Goal: Task Accomplishment & Management: Complete application form

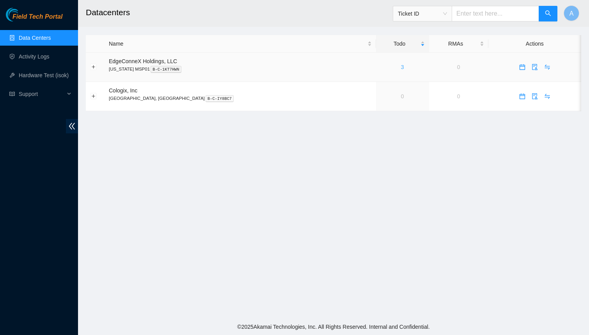
click at [401, 69] on link "3" at bounding box center [402, 67] width 3 height 6
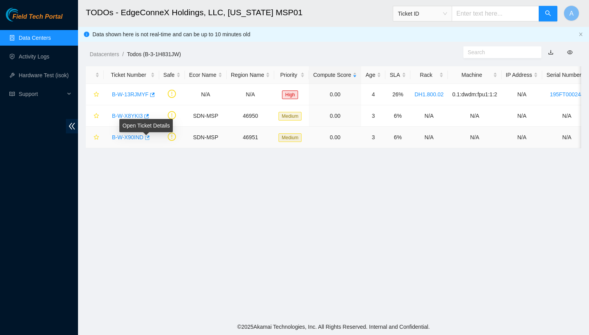
click at [148, 137] on icon "button" at bounding box center [147, 137] width 5 height 4
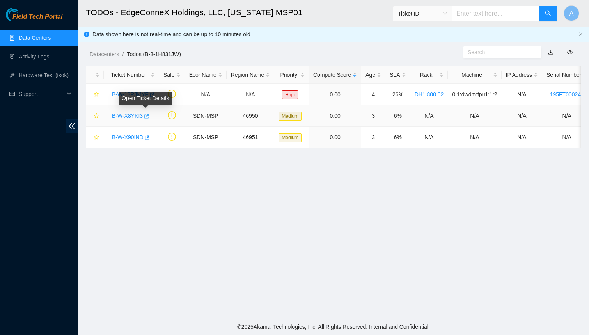
click at [146, 114] on icon "button" at bounding box center [145, 115] width 5 height 5
click at [41, 35] on link "Data Centers" at bounding box center [35, 38] width 32 height 6
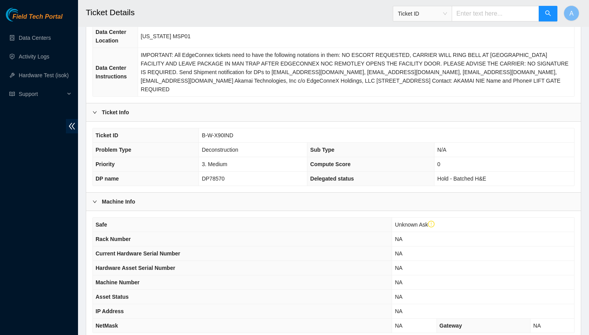
scroll to position [168, 0]
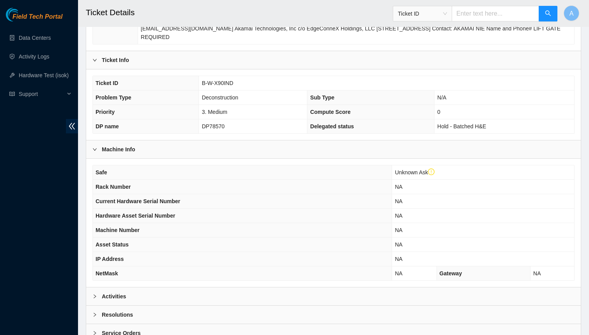
click at [119, 287] on div "Activities" at bounding box center [333, 296] width 494 height 18
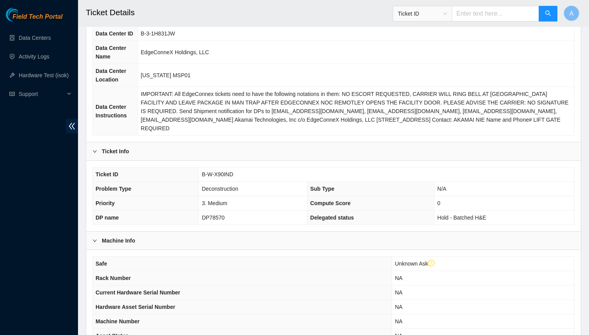
scroll to position [84, 0]
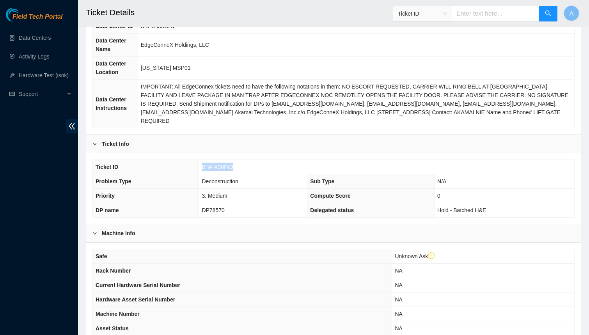
drag, startPoint x: 249, startPoint y: 156, endPoint x: 177, endPoint y: 155, distance: 72.9
click at [177, 160] on tr "Ticket ID B-W-X90IND" at bounding box center [333, 167] width 481 height 14
copy tr "B-W-X90IND"
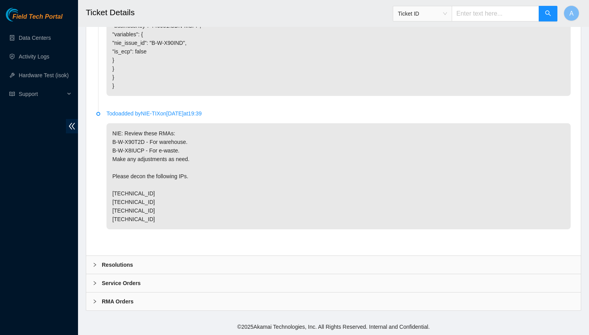
scroll to position [623, 0]
drag, startPoint x: 144, startPoint y: 152, endPoint x: 95, endPoint y: 150, distance: 49.1
click at [95, 150] on div "Todo added by NIE-TIX on 2025-08-23 at 01:46 Please power down the following as…" at bounding box center [333, 53] width 482 height 391
copy p "B-W-X8IUCP"
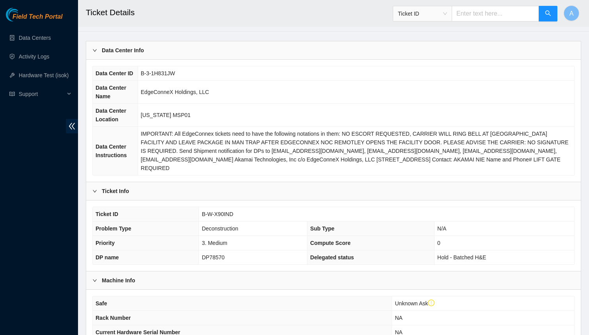
scroll to position [35, 0]
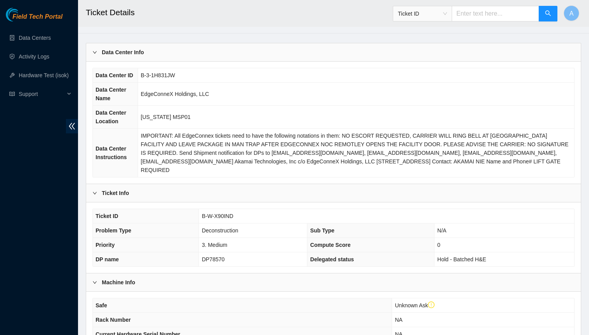
click at [472, 15] on input "text" at bounding box center [494, 14] width 87 height 16
paste input "B-W-X8IUCP"
type input "B-W-X8IUCP"
click at [552, 13] on button "button" at bounding box center [547, 14] width 19 height 16
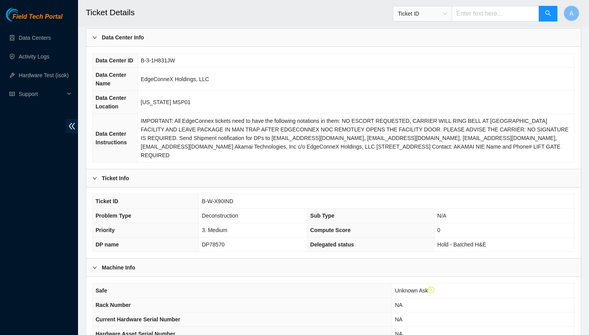
scroll to position [204, 0]
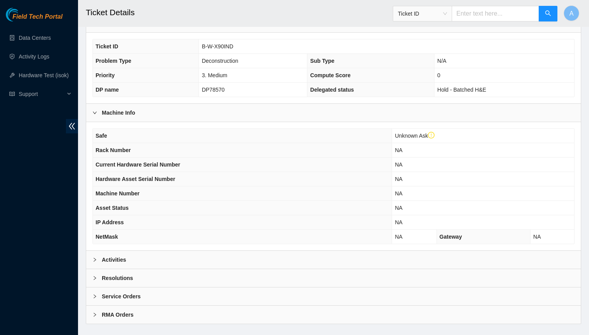
click at [125, 255] on b "Activities" at bounding box center [114, 259] width 24 height 9
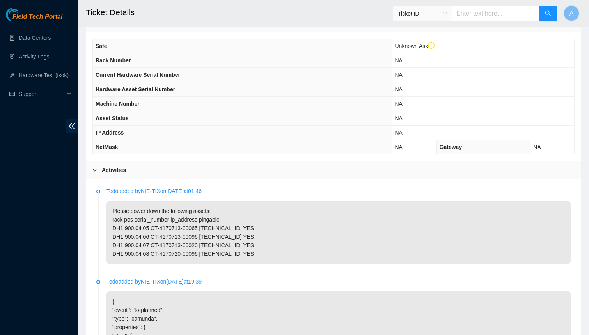
scroll to position [308, 0]
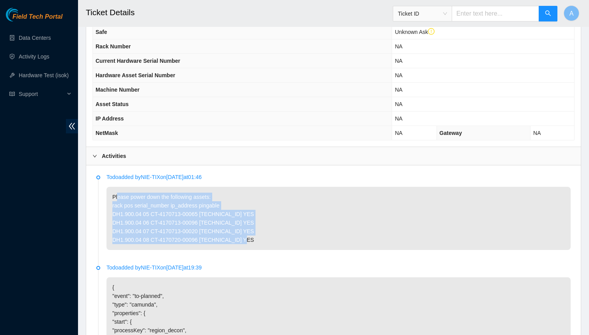
drag, startPoint x: 259, startPoint y: 234, endPoint x: 107, endPoint y: 194, distance: 157.0
click at [107, 194] on p "Please power down the following assets: rack pos serial_number ip_address pinga…" at bounding box center [338, 218] width 464 height 63
copy p "Please power down the following assets: rack pos serial_number ip_address pinga…"
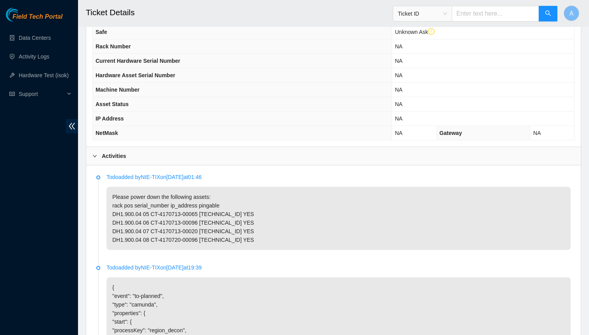
click at [123, 152] on b "Activities" at bounding box center [114, 156] width 24 height 9
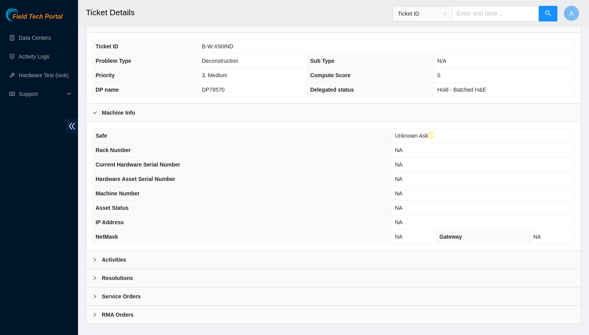
click at [130, 274] on b "Resolutions" at bounding box center [117, 278] width 31 height 9
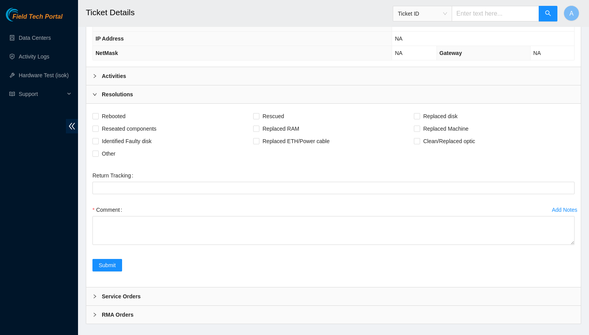
scroll to position [388, 0]
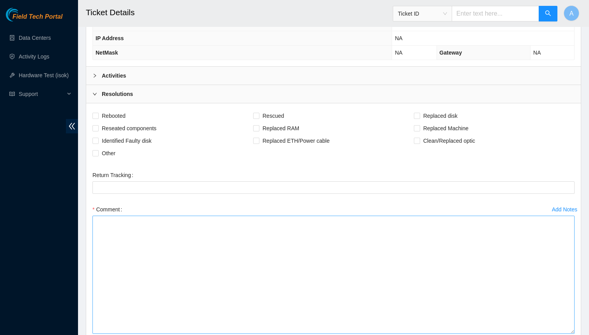
drag, startPoint x: 570, startPoint y: 228, endPoint x: 568, endPoint y: 322, distance: 93.6
click at [568, 322] on textarea "Comment" at bounding box center [333, 275] width 482 height 118
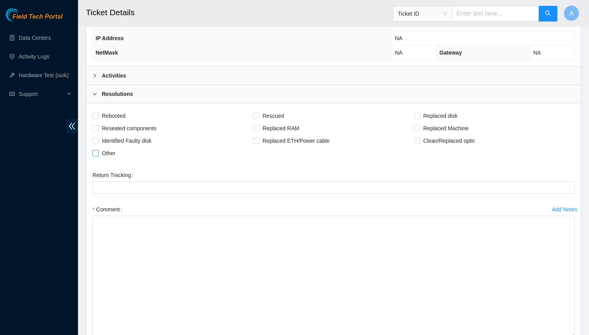
click at [101, 147] on span "Other" at bounding box center [109, 153] width 20 height 12
click at [98, 150] on input "Other" at bounding box center [94, 152] width 5 height 5
checkbox input "true"
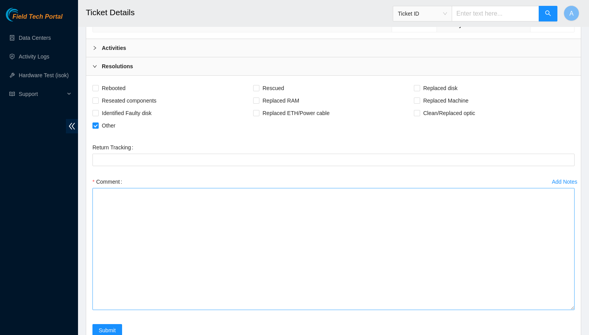
scroll to position [418, 0]
click at [136, 268] on textarea "Comment" at bounding box center [333, 247] width 482 height 122
paste textarea "Please power down the following assets: rack pos serial_number ip_address pinga…"
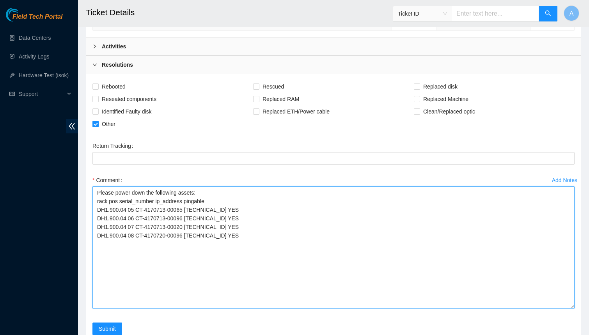
drag, startPoint x: 115, startPoint y: 180, endPoint x: 57, endPoint y: 180, distance: 58.1
click at [200, 186] on textarea "power down the following assets: rack pos serial_number ip_address pingable DH1…" at bounding box center [333, 247] width 482 height 122
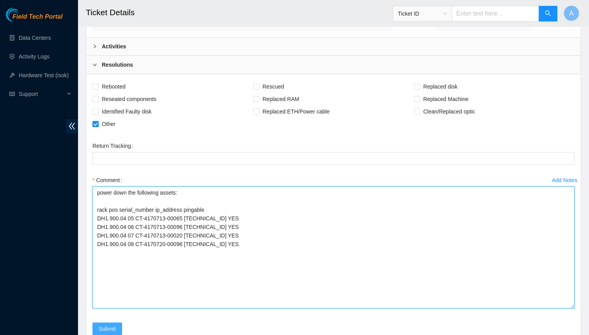
type textarea "power down the following assets: rack pos serial_number ip_address pingable DH1…"
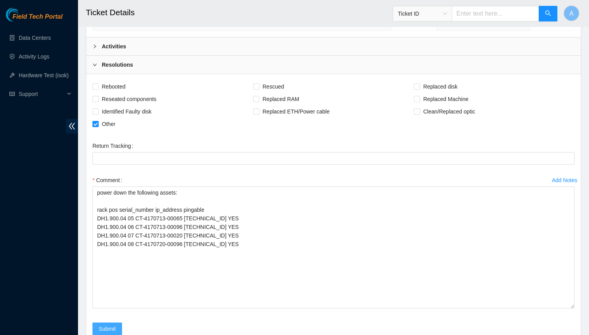
click at [108, 324] on span "Submit" at bounding box center [107, 328] width 17 height 9
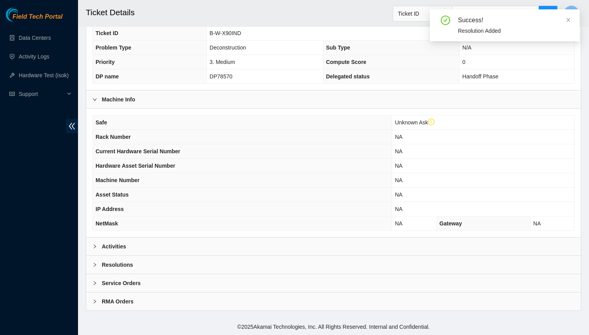
scroll to position [204, 0]
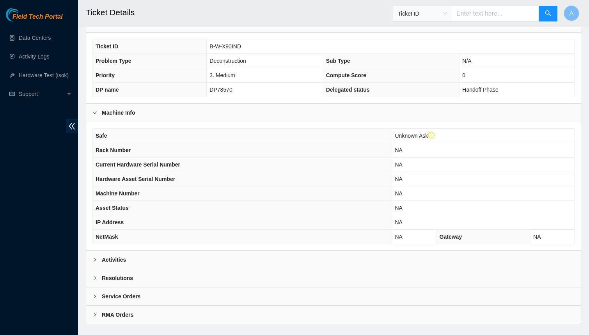
click at [148, 251] on div "Activities" at bounding box center [333, 260] width 494 height 18
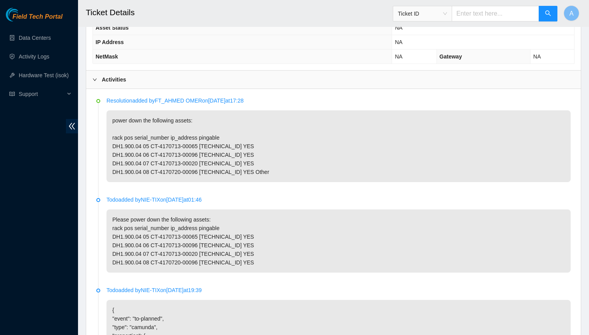
scroll to position [386, 0]
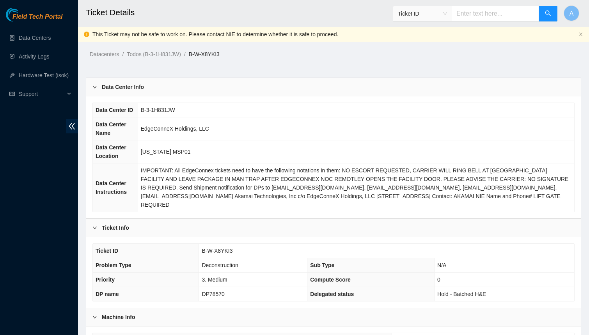
click at [225, 248] on span "B-W-X8YKI3" at bounding box center [217, 251] width 31 height 6
copy span "B-W-X8YKI3"
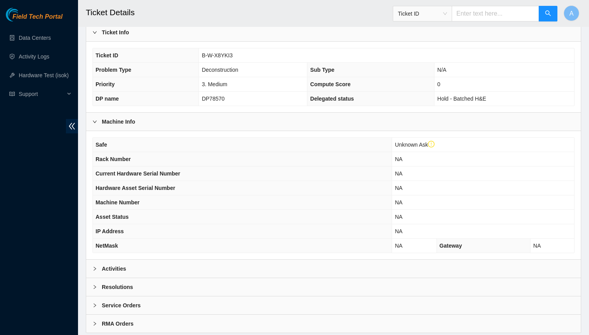
click at [145, 260] on div "Activities" at bounding box center [333, 269] width 494 height 18
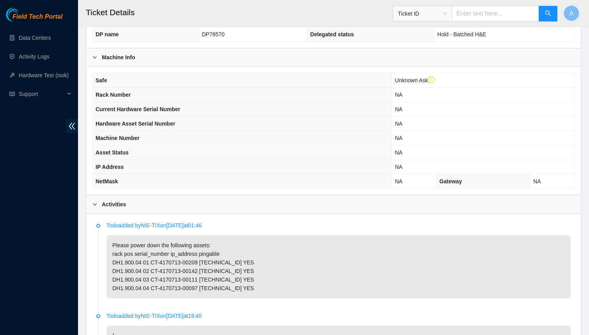
scroll to position [265, 0]
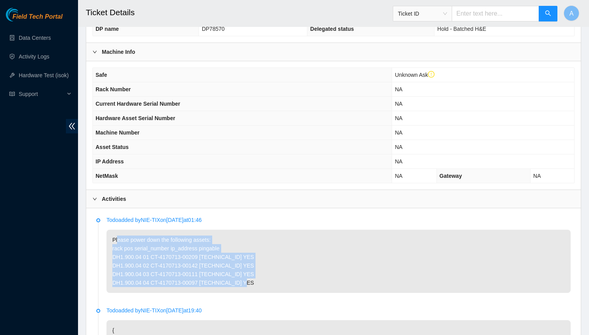
drag, startPoint x: 263, startPoint y: 278, endPoint x: 106, endPoint y: 236, distance: 161.9
click at [106, 236] on p "Please power down the following assets: rack pos serial_number ip_address pinga…" at bounding box center [338, 261] width 464 height 63
copy p "Please power down the following assets: rack pos serial_number ip_address pinga…"
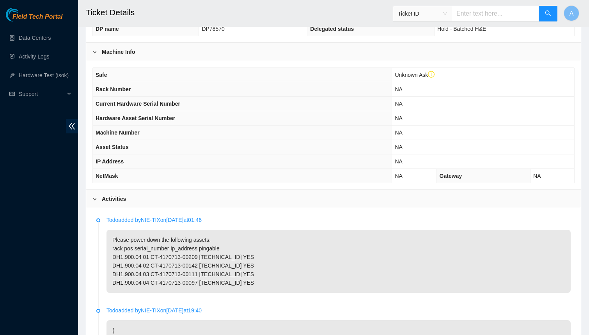
click at [110, 195] on b "Activities" at bounding box center [114, 199] width 24 height 9
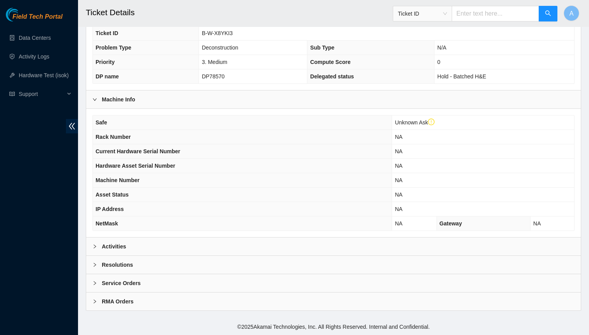
scroll to position [204, 0]
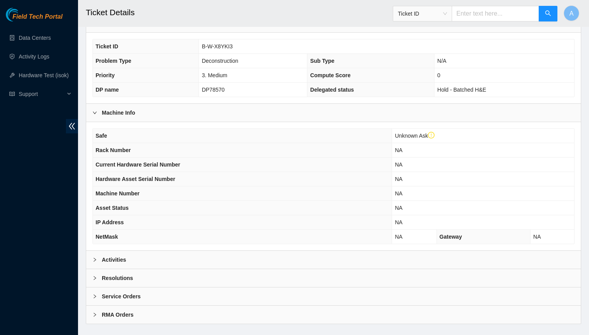
click at [124, 274] on b "Resolutions" at bounding box center [117, 278] width 31 height 9
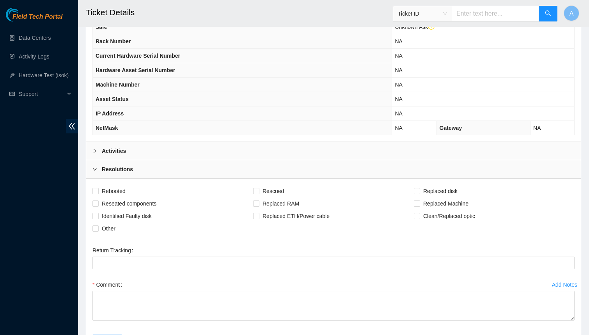
scroll to position [388, 0]
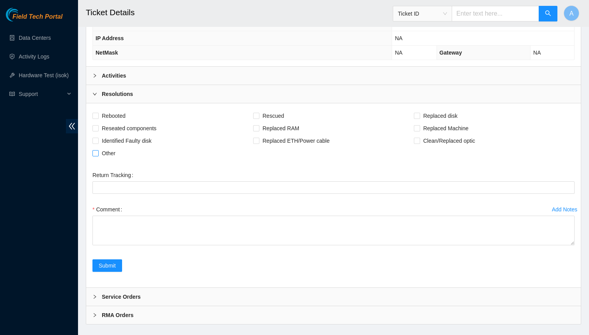
click at [102, 147] on span "Other" at bounding box center [109, 153] width 20 height 12
click at [98, 150] on input "Other" at bounding box center [94, 152] width 5 height 5
checkbox input "true"
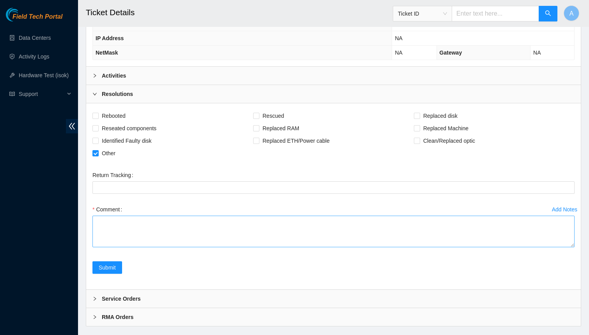
drag, startPoint x: 569, startPoint y: 226, endPoint x: 569, endPoint y: 292, distance: 65.5
click at [569, 247] on textarea "Comment" at bounding box center [333, 232] width 482 height 32
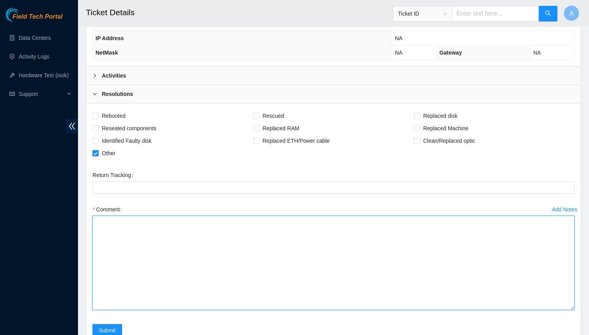
click at [418, 252] on textarea "Comment" at bounding box center [333, 263] width 482 height 94
paste textarea "Please power down the following assets: rack pos serial_number ip_address pinga…"
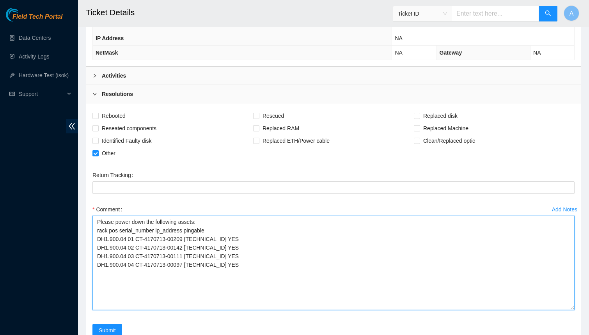
drag, startPoint x: 223, startPoint y: 219, endPoint x: 67, endPoint y: 218, distance: 155.5
click at [67, 218] on section "Field Tech Portal Data Centers Activity Logs Hardware Test (isok) Support Ticke…" at bounding box center [294, 12] width 589 height 801
type textarea "Please power down the following assets: DH1.900.04 01 CT-4170713-00209 23.200.1…"
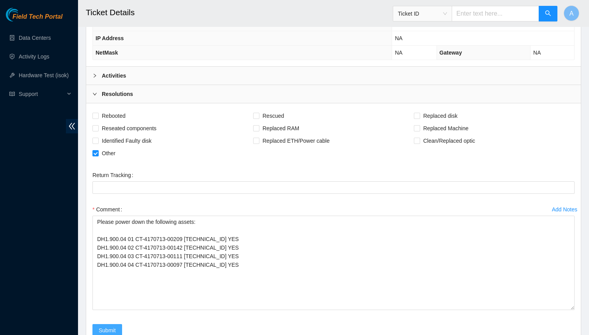
click at [104, 326] on span "Submit" at bounding box center [107, 330] width 17 height 9
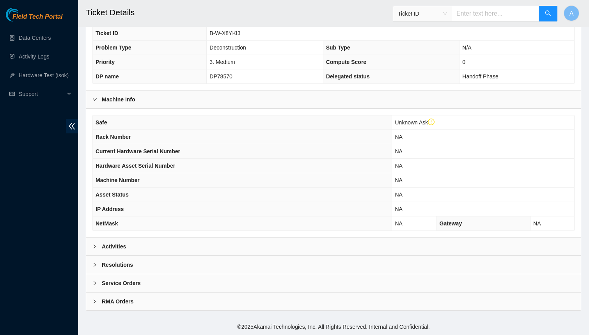
scroll to position [204, 0]
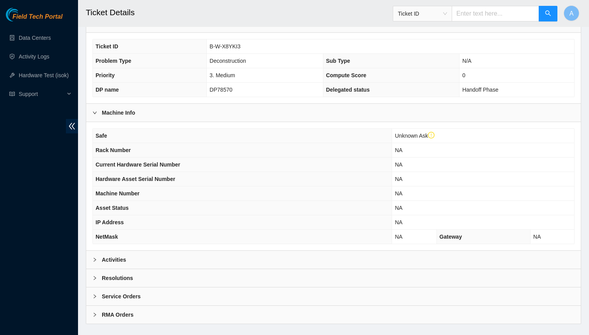
click at [154, 251] on div "Activities" at bounding box center [333, 260] width 494 height 18
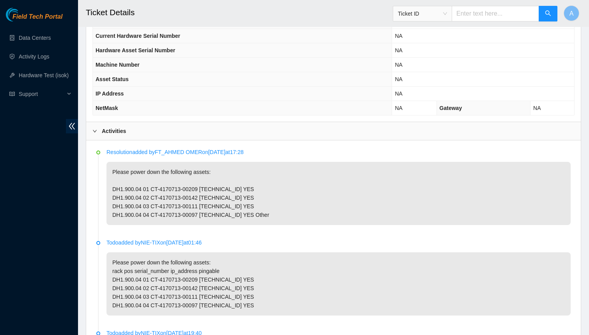
scroll to position [341, 0]
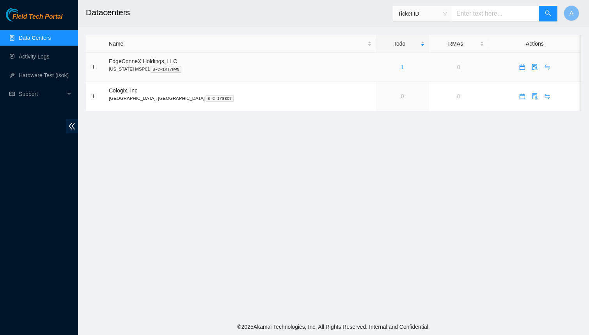
click at [401, 66] on link "1" at bounding box center [402, 67] width 3 height 6
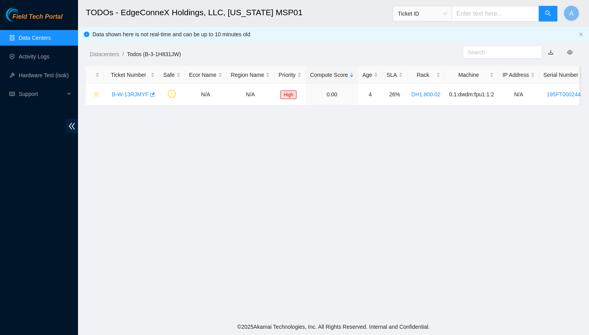
click at [33, 35] on link "Data Centers" at bounding box center [35, 38] width 32 height 6
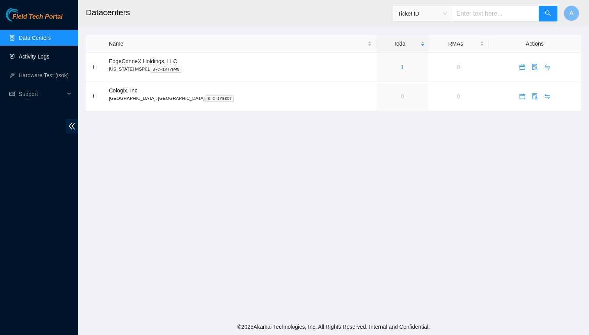
click at [33, 53] on link "Activity Logs" at bounding box center [34, 56] width 31 height 6
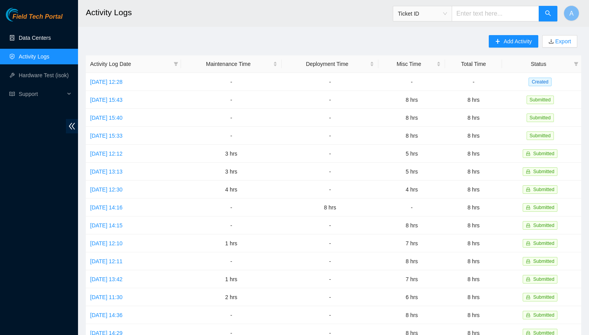
click at [29, 37] on link "Data Centers" at bounding box center [35, 38] width 32 height 6
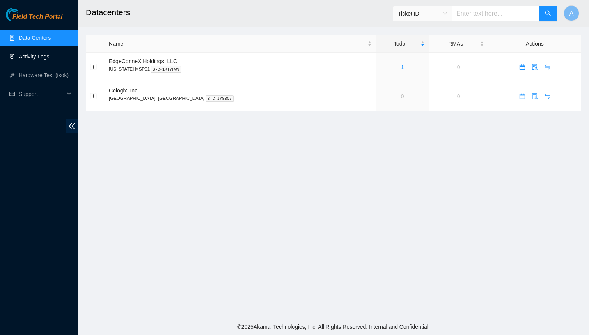
click at [35, 59] on link "Activity Logs" at bounding box center [34, 56] width 31 height 6
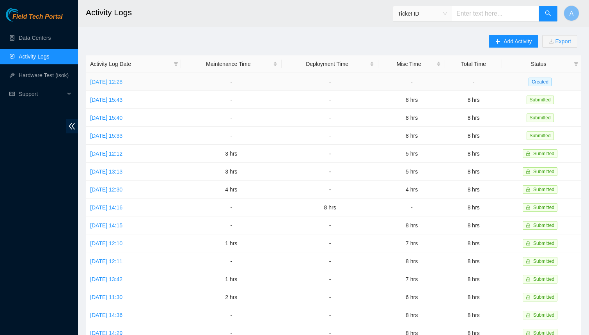
click at [122, 82] on link "Tue, 26 Aug 2025 12:28" at bounding box center [106, 82] width 32 height 6
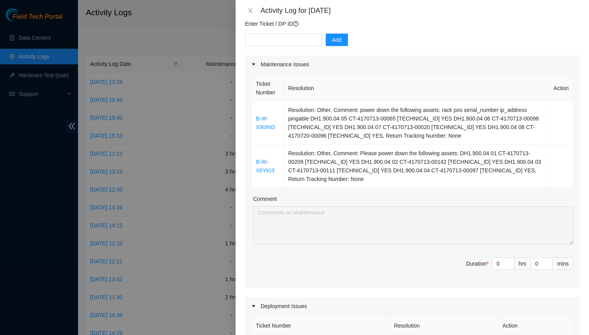
scroll to position [83, 0]
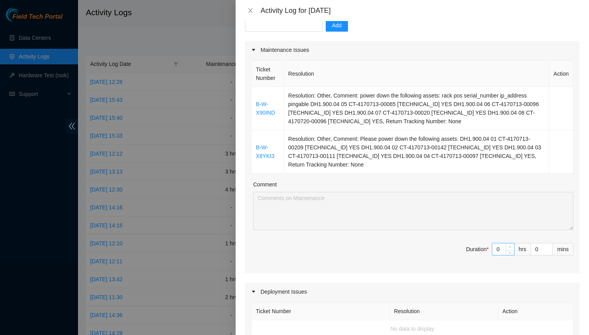
type input "1"
click at [509, 245] on span "up" at bounding box center [510, 247] width 5 height 5
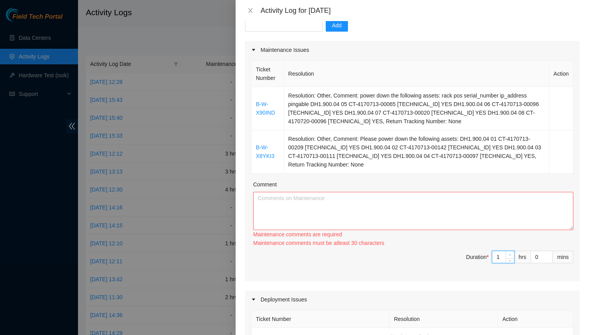
type input "2"
click at [509, 253] on span "up" at bounding box center [510, 255] width 5 height 5
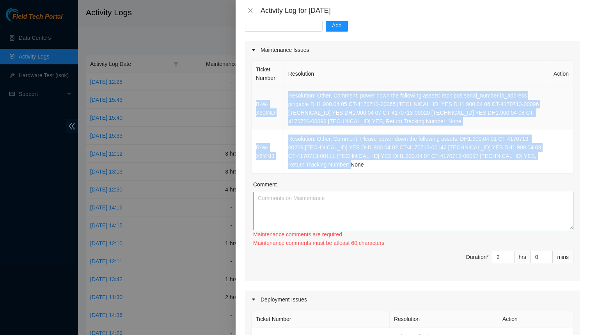
drag, startPoint x: 386, startPoint y: 165, endPoint x: 251, endPoint y: 94, distance: 152.6
click at [251, 94] on tbody "B-W-X90IND Resolution: Other, Comment: power down the following assets: rack po…" at bounding box center [412, 130] width 322 height 87
copy tbody "B-W-X90IND Resolution: Other, Comment: power down the following assets: rack po…"
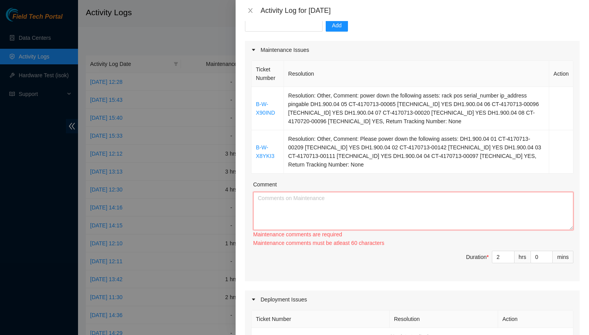
click at [289, 211] on textarea "Comment" at bounding box center [413, 211] width 320 height 38
paste textarea "B-W-X90IND Resolution: Other, Comment: power down the following assets: rack po…"
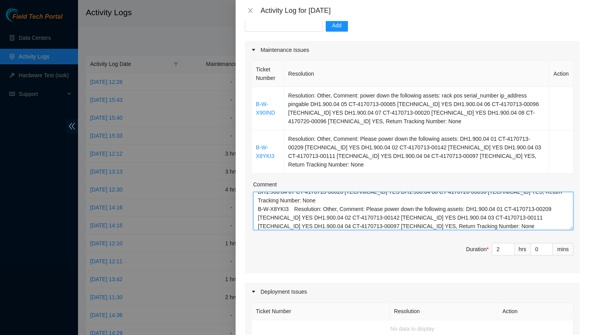
scroll to position [0, 0]
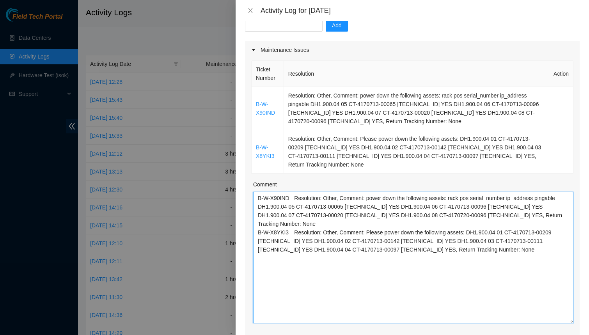
drag, startPoint x: 571, startPoint y: 227, endPoint x: 571, endPoint y: 340, distance: 113.4
click at [571, 334] on html "Field Tech Portal Data Centers Activity Logs Hardware Test (isok) Support Activ…" at bounding box center [294, 167] width 589 height 335
click at [339, 223] on textarea "B-W-X90IND Resolution: Other, Comment: power down the following assets: rack po…" at bounding box center [413, 267] width 320 height 151
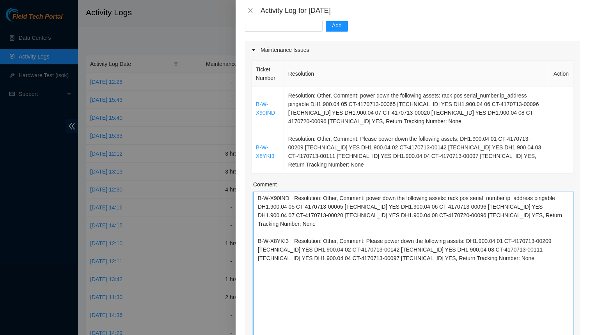
click at [257, 196] on textarea "B-W-X90IND Resolution: Other, Comment: power down the following assets: rack po…" at bounding box center [413, 267] width 320 height 151
click at [260, 196] on textarea "B-W-X90IND Resolution: Other, Comment: power down the following assets: rack po…" at bounding box center [413, 267] width 320 height 151
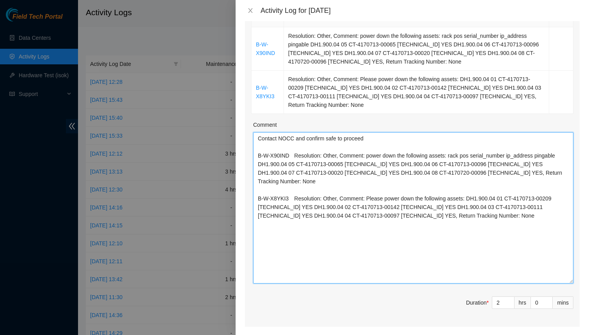
scroll to position [41, 0]
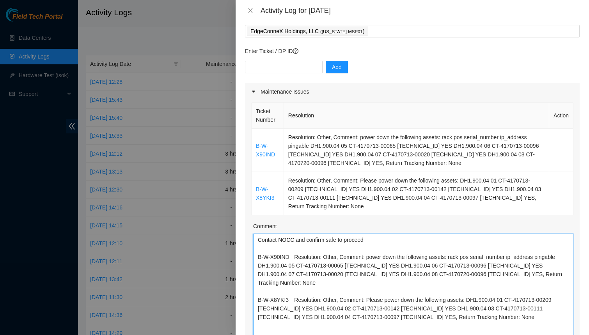
type textarea "Contact NOCC and confirm safe to proceed B-W-X90IND Resolution: Other, Comment:…"
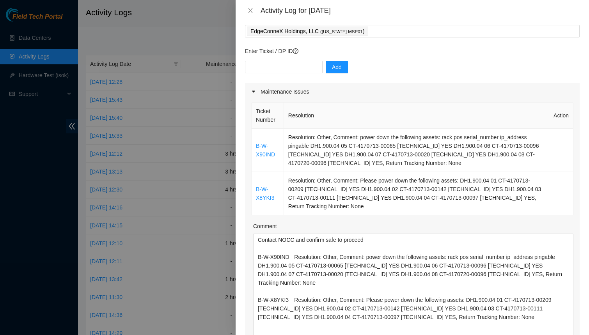
click at [382, 93] on div "Maintenance Issues" at bounding box center [412, 92] width 334 height 18
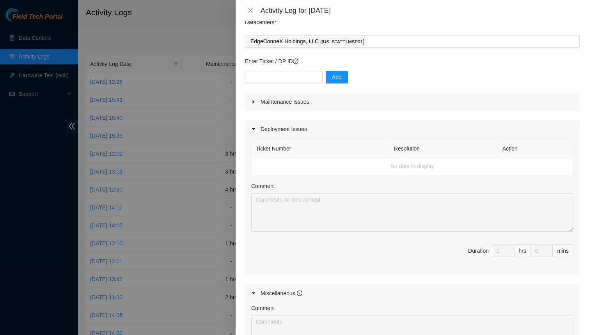
scroll to position [23, 0]
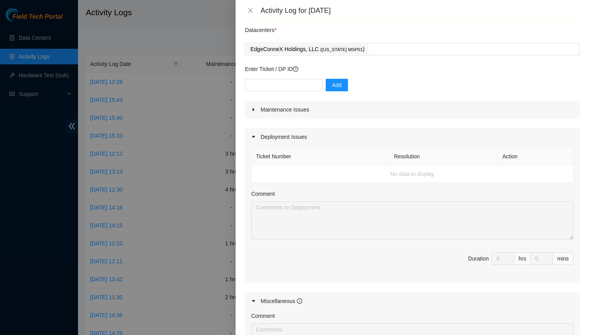
click at [266, 105] on div "Maintenance Issues" at bounding box center [412, 110] width 334 height 18
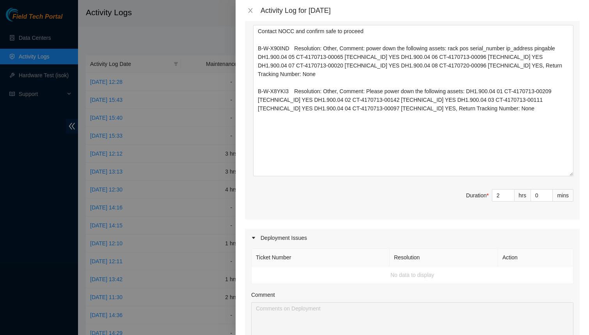
scroll to position [269, 0]
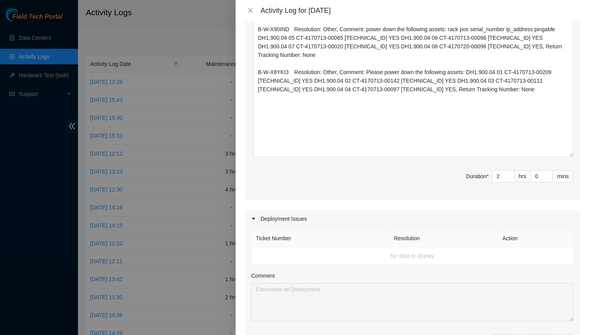
click at [248, 172] on div "Ticket Number Resolution Action B-W-X90IND Resolution: Other, Comment: power do…" at bounding box center [412, 36] width 334 height 327
click at [241, 173] on div "Note: This activity log is for informational purposes only. You will not be pai…" at bounding box center [411, 178] width 353 height 314
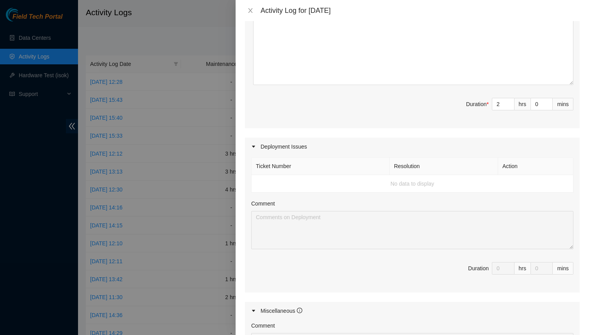
scroll to position [0, 0]
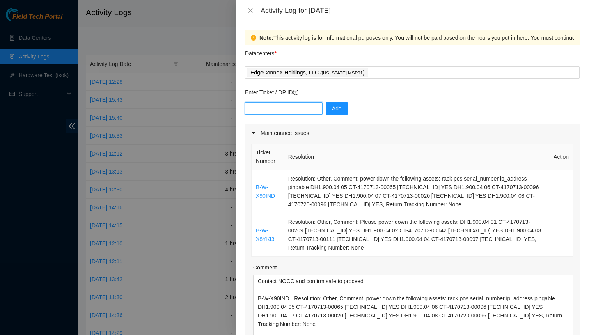
click at [281, 110] on input "text" at bounding box center [284, 108] width 78 height 12
paste input "DP83931"
type input "DP83931"
click at [332, 106] on span "Add" at bounding box center [337, 108] width 10 height 9
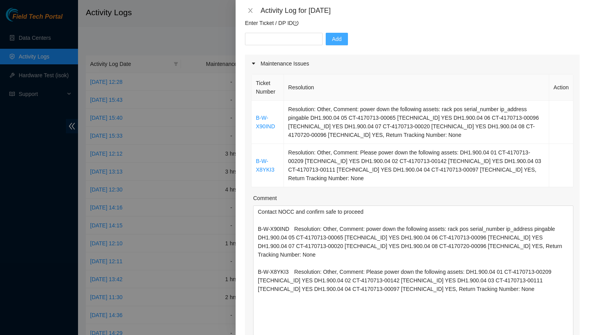
scroll to position [28, 0]
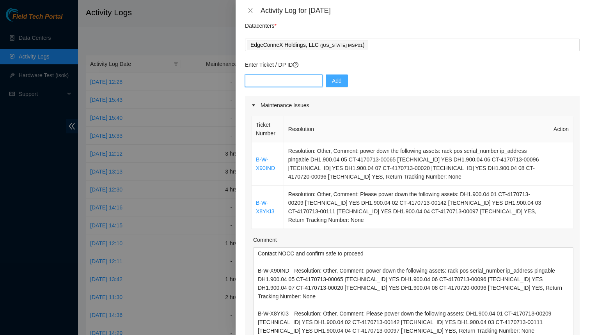
click at [281, 80] on input "text" at bounding box center [284, 80] width 78 height 12
paste input "DP84537"
type input "DP84539"
click at [331, 74] on button "Add" at bounding box center [337, 80] width 22 height 12
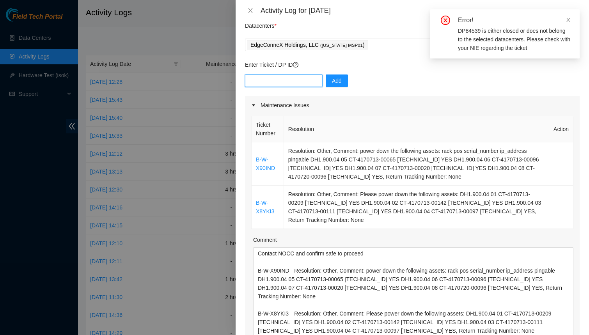
click at [272, 79] on input "text" at bounding box center [284, 80] width 78 height 12
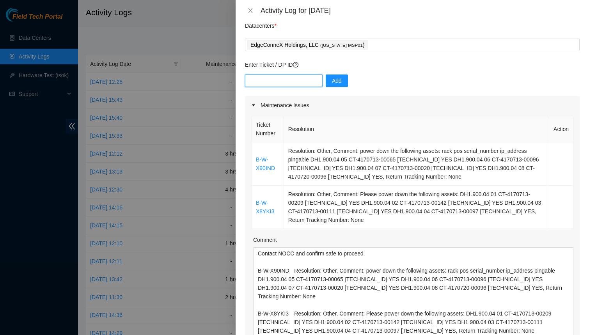
paste input "DP84537"
type input "DP84537"
click at [332, 80] on span "Add" at bounding box center [337, 80] width 10 height 9
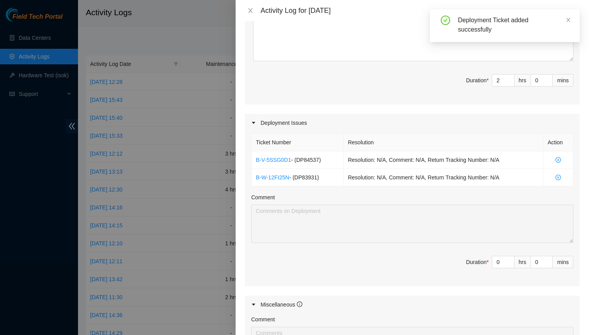
scroll to position [367, 0]
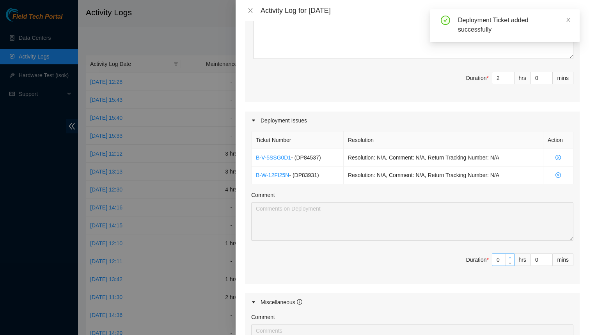
type input "1"
type input "3"
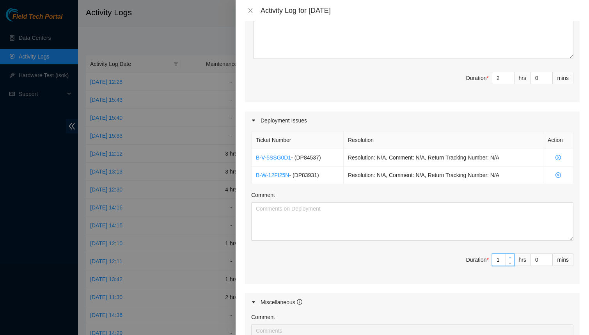
click at [510, 256] on icon "up" at bounding box center [509, 257] width 3 height 3
type input "2"
type input "4"
click at [511, 255] on span "up" at bounding box center [510, 257] width 5 height 5
type input "3"
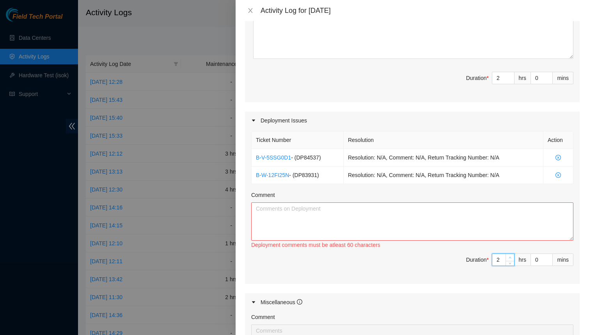
type input "5"
click at [511, 255] on span "up" at bounding box center [510, 257] width 5 height 5
click at [462, 219] on textarea "Comment" at bounding box center [412, 221] width 322 height 38
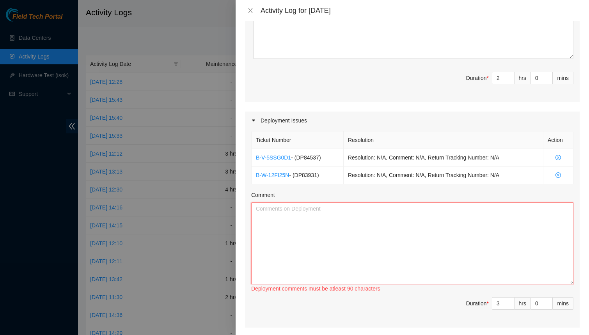
drag, startPoint x: 569, startPoint y: 235, endPoint x: 569, endPoint y: 281, distance: 45.6
click at [569, 281] on textarea "Comment" at bounding box center [412, 243] width 322 height 82
paste textarea "DP83931 - Make this connection using an LR1 optic please. DP84537 - Make this c…"
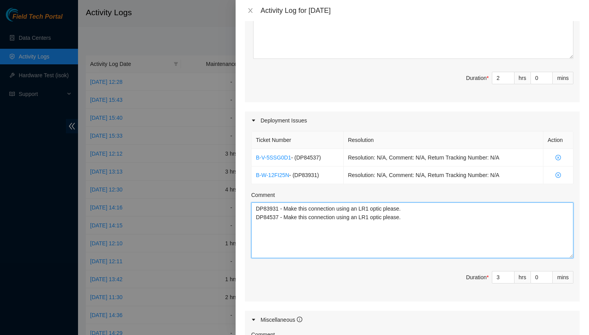
drag, startPoint x: 571, startPoint y: 282, endPoint x: 573, endPoint y: 255, distance: 27.3
click at [573, 255] on div "Ticket Number Resolution Action B-V-5SSG0D1 - ( DP84537 ) Resolution: N/A, Comm…" at bounding box center [412, 215] width 334 height 172
click at [413, 208] on textarea "DP83931 - Make this connection using an LR1 optic please. DP84537 - Make this c…" at bounding box center [412, 230] width 322 height 56
type textarea "DP83931 - Make this connection using an LR1 optic please DP84537 - Make this co…"
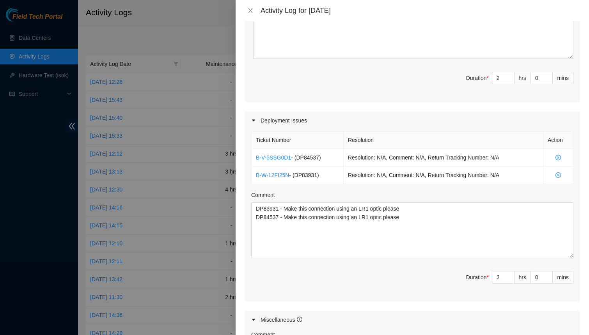
click at [435, 276] on span "Duration * 3 hrs 0 mins" at bounding box center [412, 282] width 322 height 22
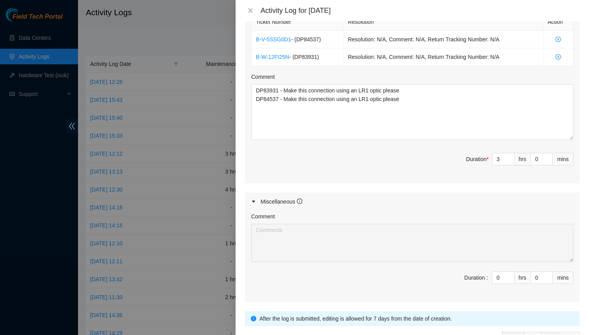
scroll to position [501, 0]
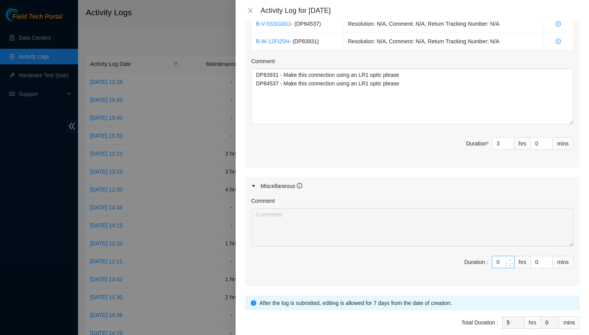
type input "1"
type input "6"
click at [511, 256] on span "Increase Value" at bounding box center [509, 259] width 9 height 7
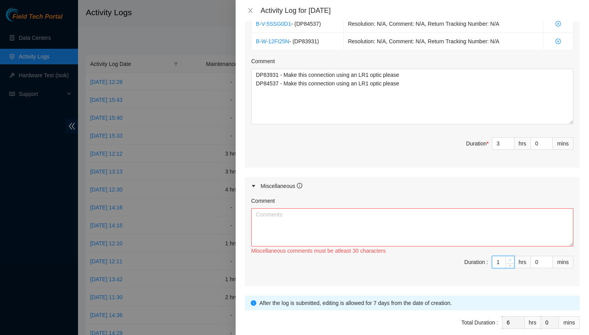
type input "2"
type input "7"
click at [511, 256] on span "Increase Value" at bounding box center [509, 259] width 9 height 7
type input "3"
type input "8"
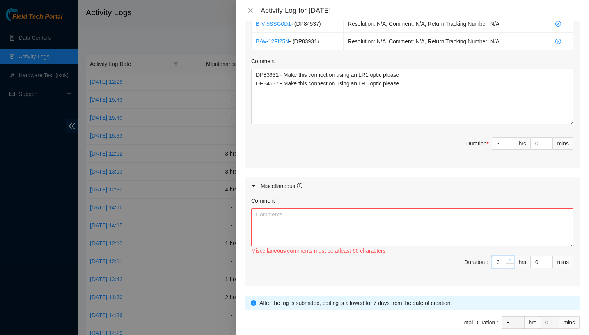
click at [511, 256] on span "Increase Value" at bounding box center [509, 259] width 9 height 7
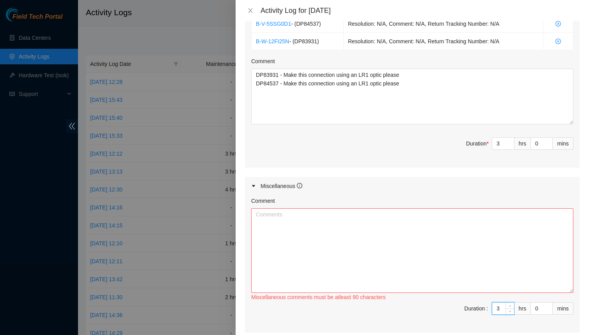
drag, startPoint x: 571, startPoint y: 243, endPoint x: 571, endPoint y: 290, distance: 46.8
click at [571, 290] on textarea "Comment" at bounding box center [412, 250] width 322 height 85
click at [485, 247] on textarea "Comment" at bounding box center [412, 250] width 322 height 85
click at [255, 213] on textarea "Organize all tools and equipment and put them bacl" at bounding box center [412, 250] width 322 height 85
click at [256, 213] on textarea "Organize all tools and equipment and put them bacl" at bounding box center [412, 250] width 322 height 85
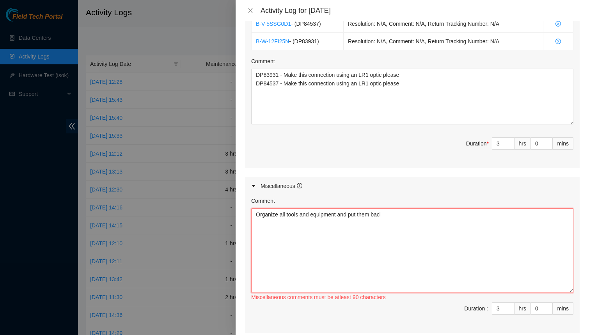
paste textarea "move the FPU board and the mu-mu cables"
click at [258, 214] on textarea "move the FPU board and the mu-mu cables Organize all tools and equipment and pu…" at bounding box center [412, 250] width 322 height 85
click at [259, 211] on textarea "Move the FPU board and the mu-mu cables Organize all tools and equipment and pu…" at bounding box center [412, 250] width 322 height 85
click at [388, 212] on textarea "Place the FPU board and the mu-mu cables Organize all tools and equipment and p…" at bounding box center [412, 250] width 322 height 85
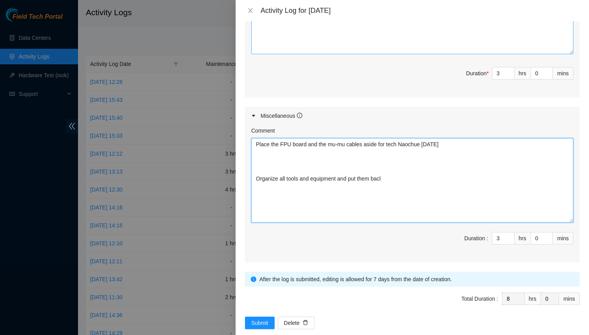
scroll to position [582, 0]
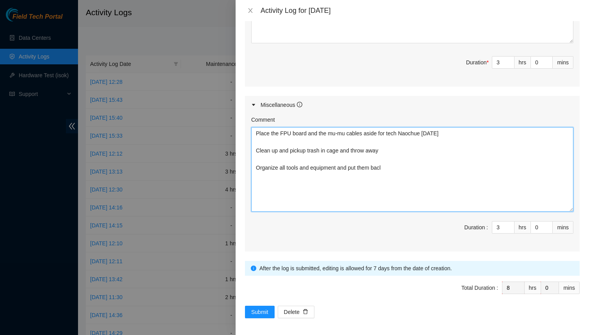
click at [255, 133] on textarea "Place the FPU board and the mu-mu cables aside for tech Naochue tomorrow Clean …" at bounding box center [412, 169] width 322 height 85
click at [255, 132] on textarea "Place the FPU board and the mu-mu cables aside for tech Naochue tomorrow Clean …" at bounding box center [412, 169] width 322 height 85
click at [387, 182] on textarea "Physical and visual inspection of all assets in cage, make sure no alarms trigg…" at bounding box center [412, 169] width 322 height 85
type textarea "Physical and visual inspection of all assets in cage, make sure no alarms trigg…"
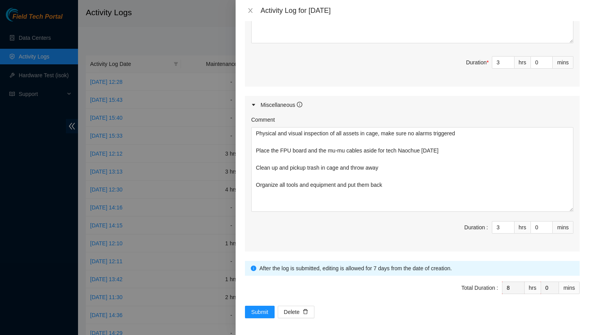
click at [360, 233] on span "Duration : 3 hrs 0 mins" at bounding box center [412, 232] width 322 height 22
click at [260, 308] on span "Submit" at bounding box center [259, 312] width 17 height 9
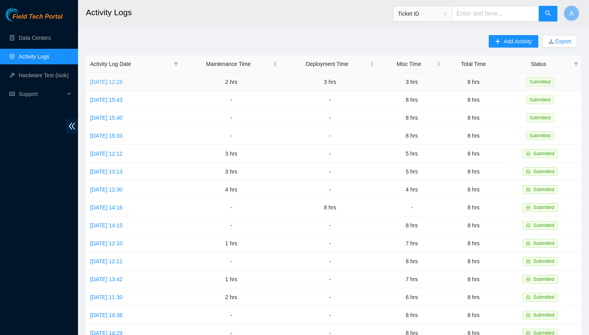
click at [115, 81] on link "Tue, 26 Aug 2025 12:28" at bounding box center [106, 82] width 32 height 6
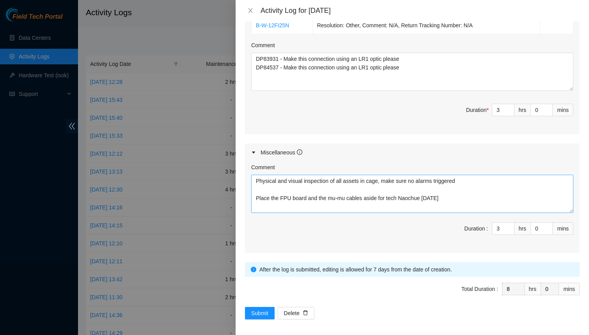
scroll to position [404, 0]
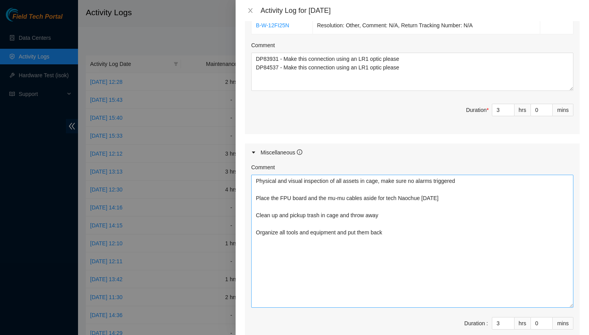
drag, startPoint x: 570, startPoint y: 207, endPoint x: 566, endPoint y: 303, distance: 96.0
click at [566, 303] on textarea "Physical and visual inspection of all assets in cage, make sure no alarms trigg…" at bounding box center [412, 241] width 322 height 133
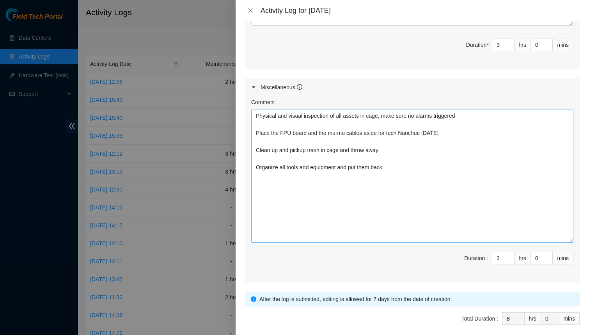
scroll to position [499, 0]
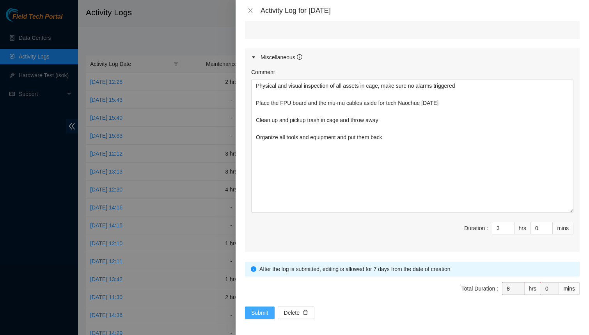
click at [265, 308] on span "Submit" at bounding box center [259, 312] width 17 height 9
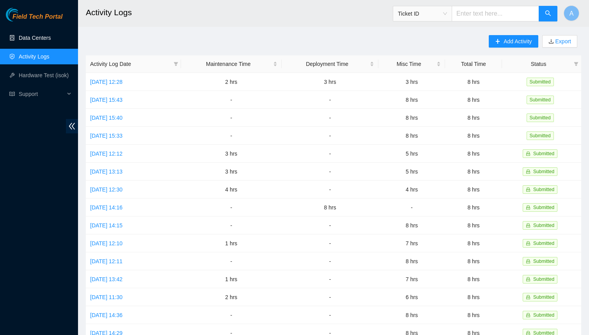
click at [45, 41] on link "Data Centers" at bounding box center [35, 38] width 32 height 6
